Goal: Information Seeking & Learning: Learn about a topic

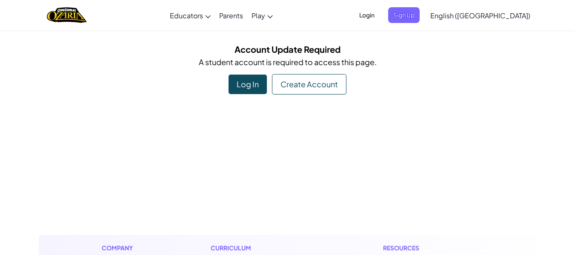
click at [244, 84] on div "Log In" at bounding box center [247, 84] width 38 height 20
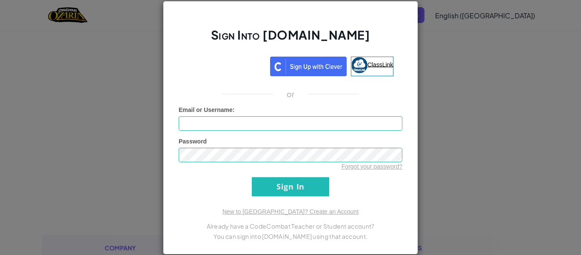
click at [370, 68] on span "ClassLink" at bounding box center [380, 64] width 26 height 7
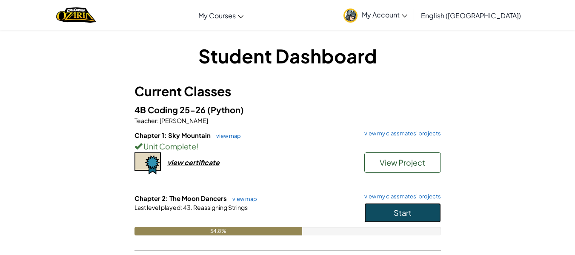
click at [420, 208] on button "Start" at bounding box center [402, 213] width 77 height 20
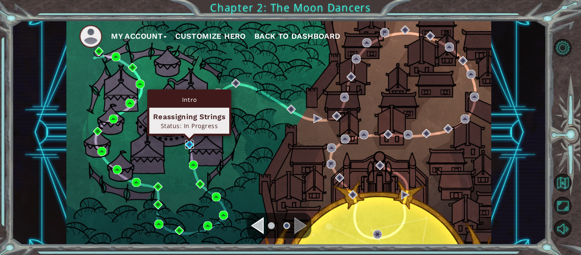
click at [189, 145] on img at bounding box center [189, 144] width 9 height 9
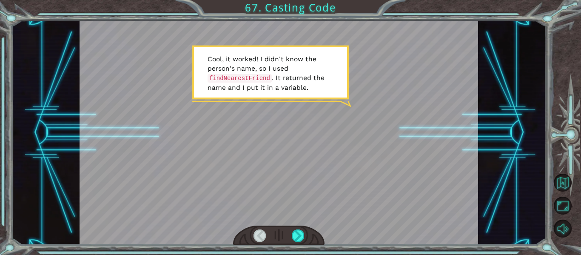
click at [328, 189] on div at bounding box center [279, 132] width 399 height 224
click at [300, 236] on div at bounding box center [298, 235] width 12 height 12
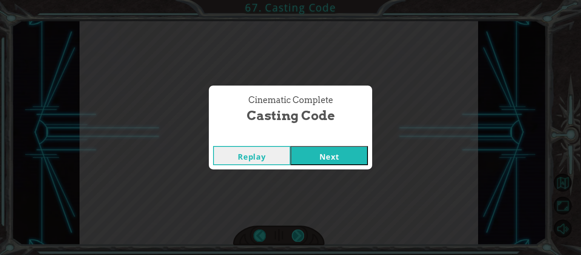
click at [290, 146] on button "Next" at bounding box center [328, 155] width 77 height 19
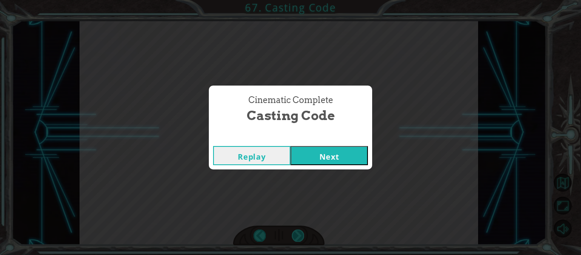
click at [290, 146] on button "Next" at bounding box center [328, 155] width 77 height 19
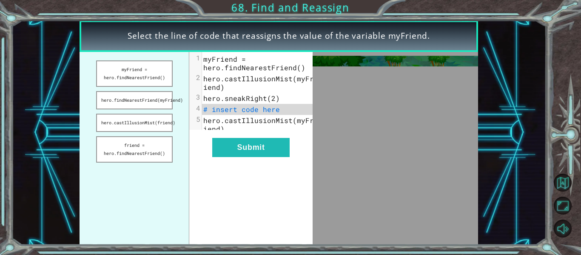
click at [290, 146] on button "Next" at bounding box center [328, 155] width 77 height 19
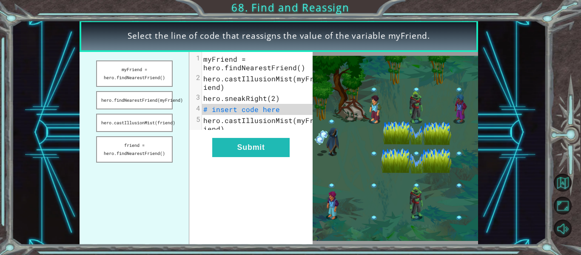
click button "Next" at bounding box center [328, 155] width 77 height 19
click at [120, 73] on button "myFriend = hero.findNearestFriend()" at bounding box center [134, 73] width 77 height 26
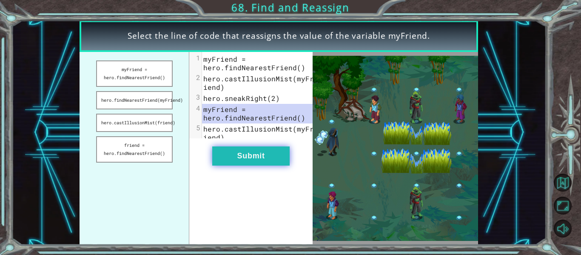
click at [242, 160] on button "Submit" at bounding box center [250, 155] width 77 height 19
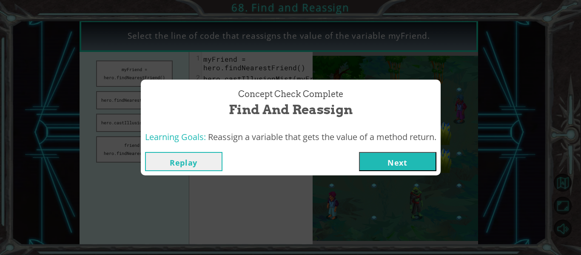
click at [393, 165] on button "Next" at bounding box center [397, 161] width 77 height 19
